Goal: Task Accomplishment & Management: Use online tool/utility

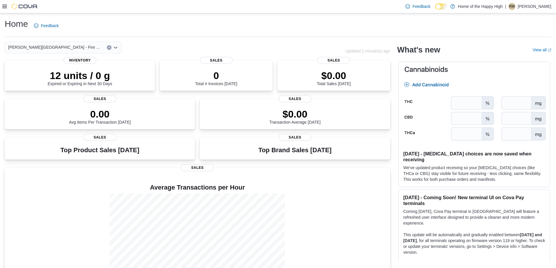
click at [4, 6] on icon at bounding box center [4, 6] width 5 height 5
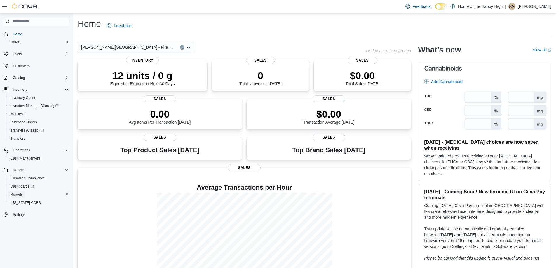
click at [14, 197] on span "Reports" at bounding box center [17, 194] width 12 height 5
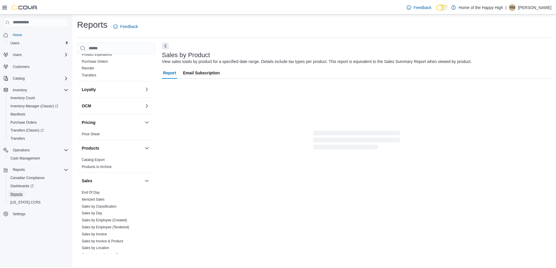
scroll to position [308, 0]
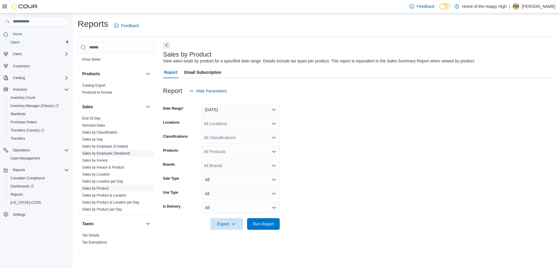
click at [93, 152] on link "Sales by Employee (Tendered)" at bounding box center [106, 153] width 48 height 4
click at [215, 128] on div "All Locations" at bounding box center [241, 124] width 78 height 12
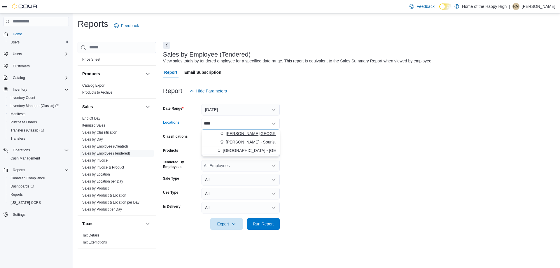
type input "****"
click at [225, 133] on span "Choose from the following options" at bounding box center [223, 134] width 6 height 6
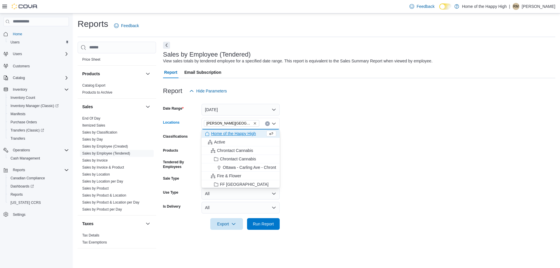
click at [321, 120] on form "Date Range [DATE] Locations [GEOGRAPHIC_DATA][PERSON_NAME][GEOGRAPHIC_DATA] - F…" at bounding box center [359, 163] width 393 height 133
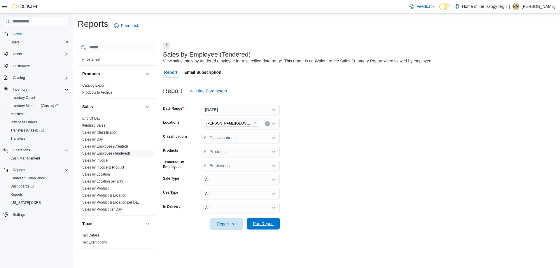
click at [257, 221] on span "Run Report" at bounding box center [264, 224] width 26 height 12
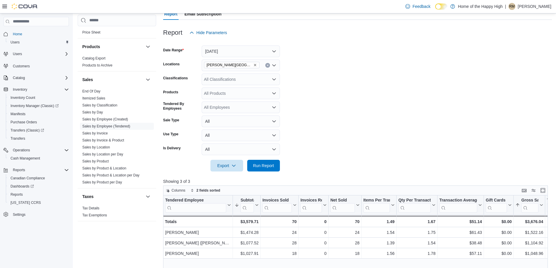
scroll to position [88, 0]
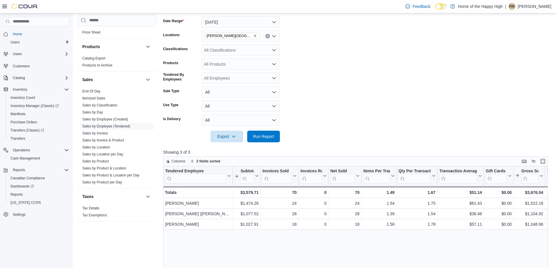
click at [259, 50] on div "All Classifications" at bounding box center [241, 50] width 78 height 12
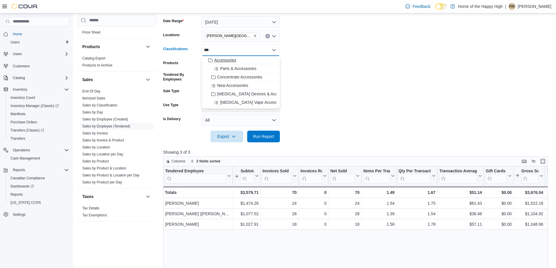
type input "***"
click at [254, 58] on div "Accessories" at bounding box center [240, 60] width 71 height 6
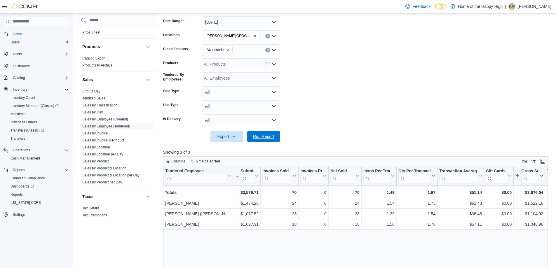
drag, startPoint x: 274, startPoint y: 141, endPoint x: 268, endPoint y: 129, distance: 13.2
click at [272, 137] on span "Run Report" at bounding box center [264, 137] width 26 height 12
click at [228, 48] on icon "Remove Accessories from selection in this group" at bounding box center [228, 50] width 4 height 4
click at [218, 23] on button "[DATE]" at bounding box center [241, 22] width 78 height 12
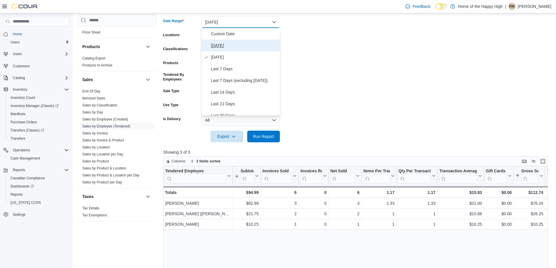
click at [219, 45] on span "[DATE]" at bounding box center [244, 45] width 67 height 7
